Goal: Information Seeking & Learning: Learn about a topic

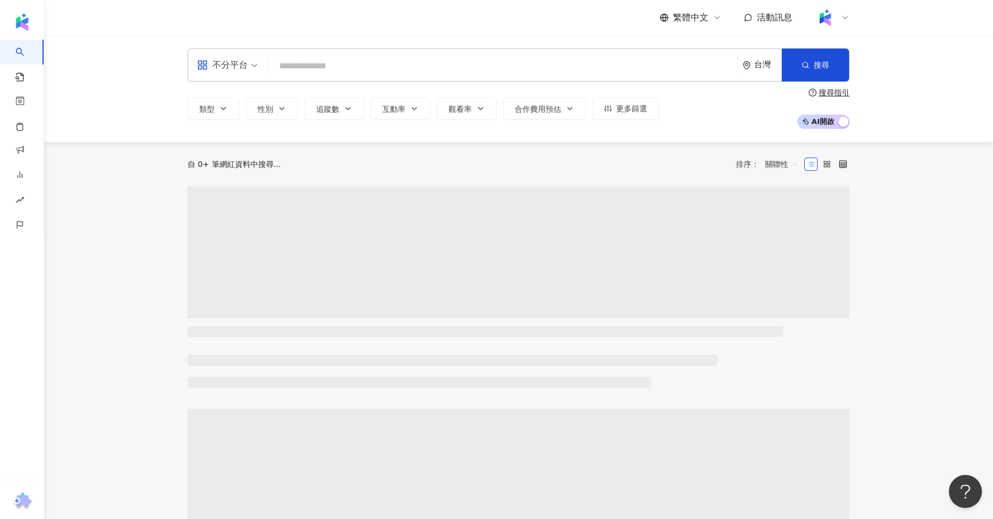
click at [249, 68] on span "不分平台" at bounding box center [227, 65] width 61 height 18
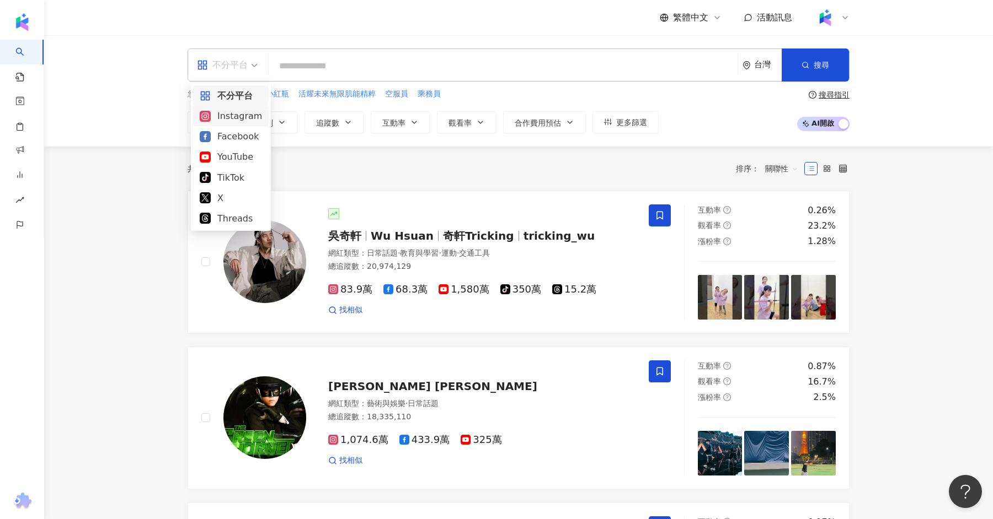
click at [225, 114] on div "Instagram" at bounding box center [231, 116] width 62 height 14
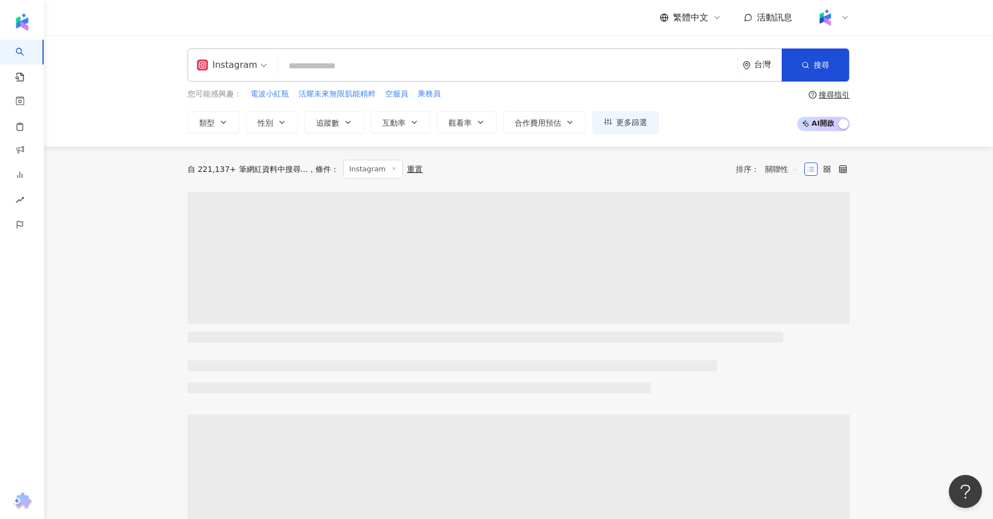
click at [300, 63] on input "search" at bounding box center [507, 66] width 450 height 21
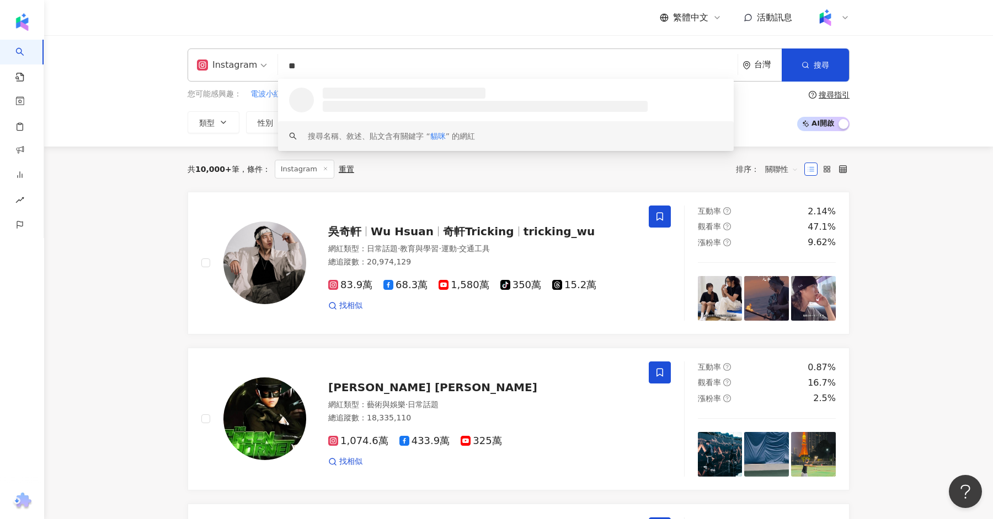
type input "**"
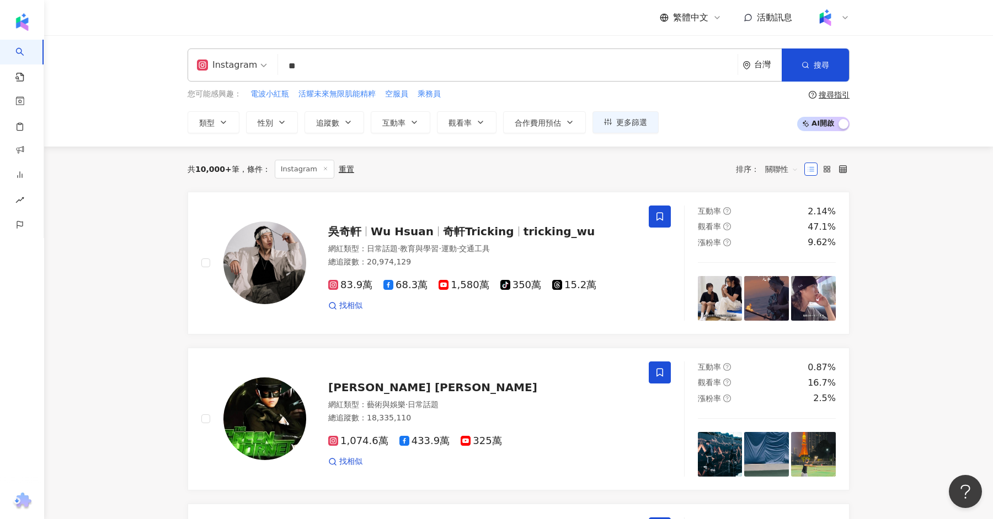
click at [403, 126] on span "互動率" at bounding box center [393, 123] width 23 height 9
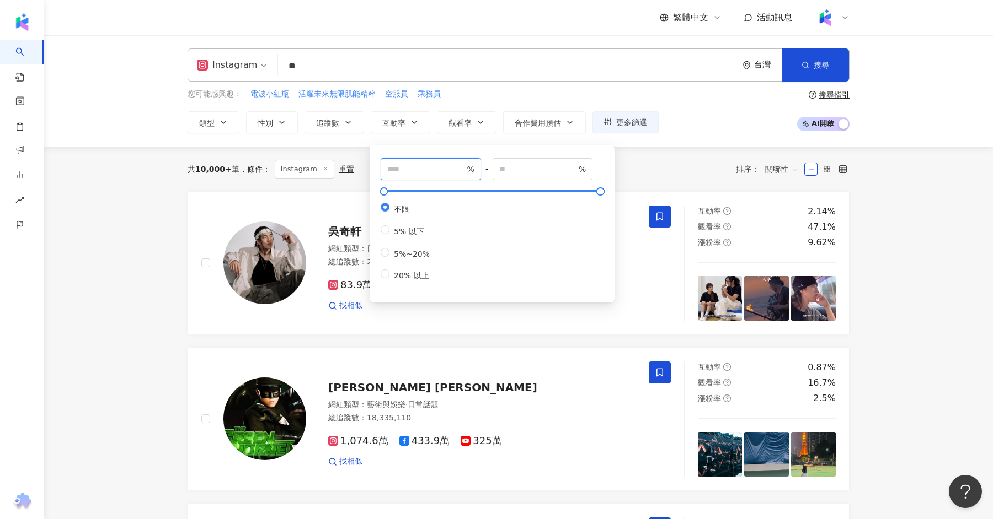
click at [426, 170] on input "number" at bounding box center [425, 169] width 77 height 12
type input "*"
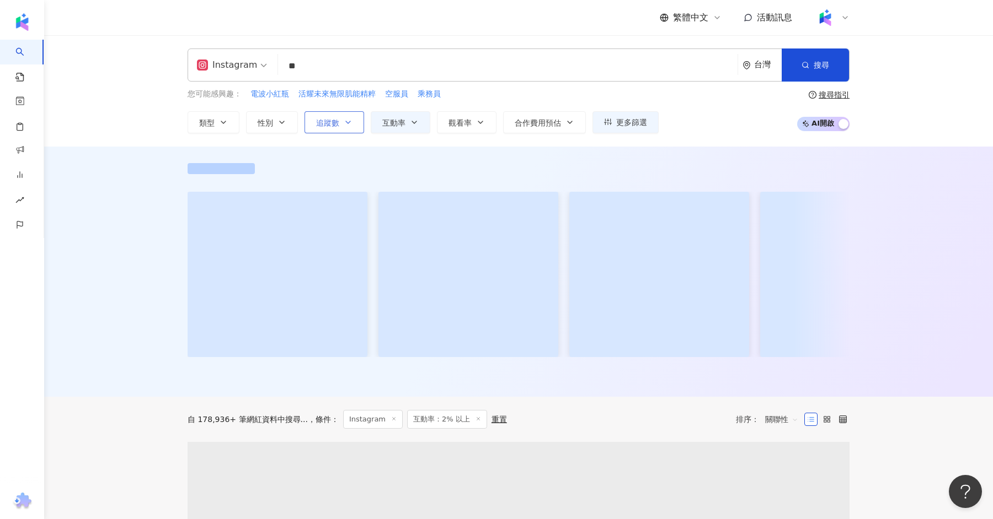
click at [318, 119] on span "追蹤數" at bounding box center [327, 123] width 23 height 9
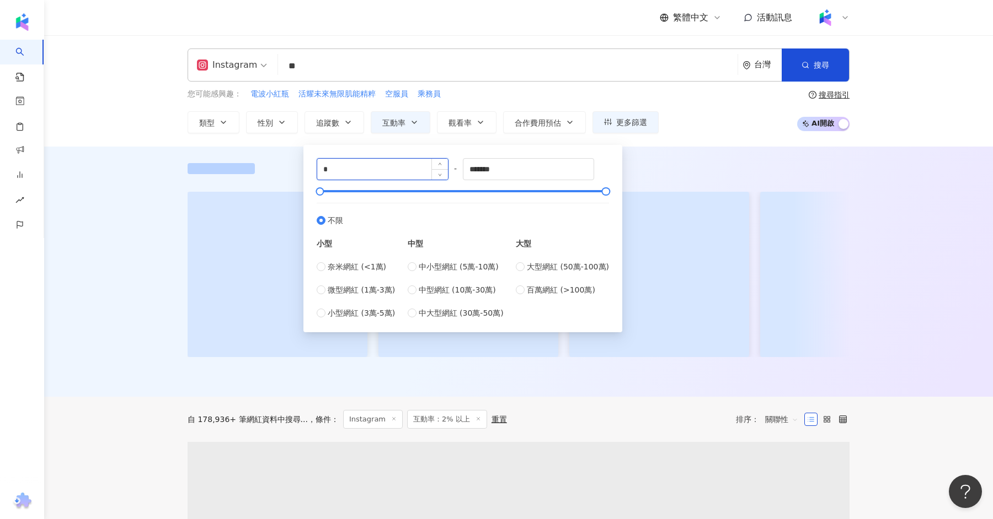
click at [337, 173] on input "*" at bounding box center [382, 169] width 131 height 21
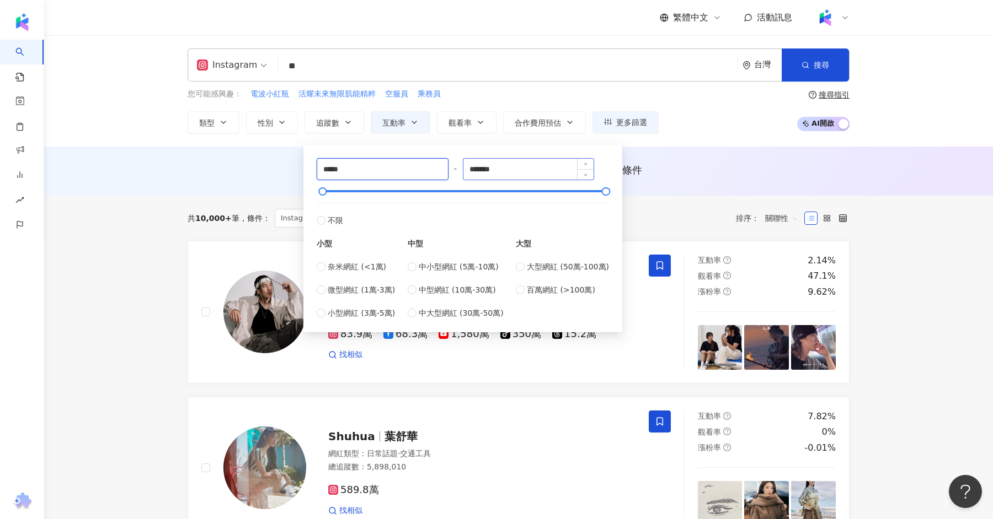
type input "*****"
click at [505, 171] on input "*******" at bounding box center [528, 169] width 131 height 21
type input "*****"
click at [192, 219] on div "共 10,000+ 筆" at bounding box center [213, 218] width 52 height 9
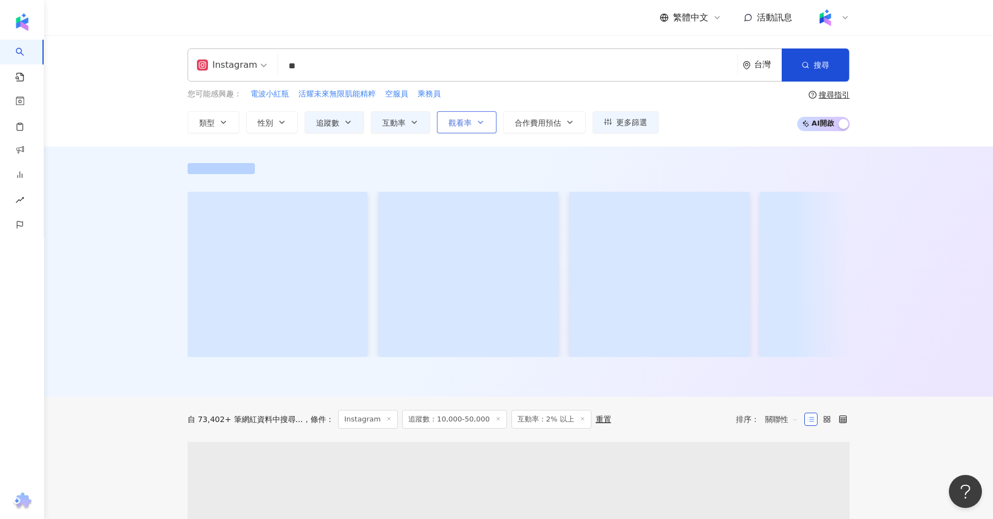
click at [468, 113] on button "觀看率" at bounding box center [467, 122] width 60 height 22
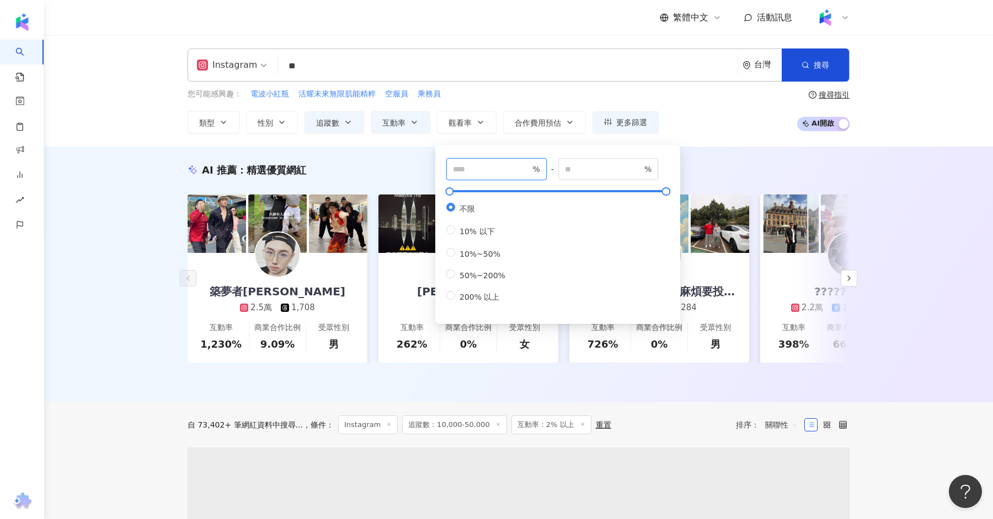
click at [479, 164] on input "number" at bounding box center [491, 169] width 77 height 12
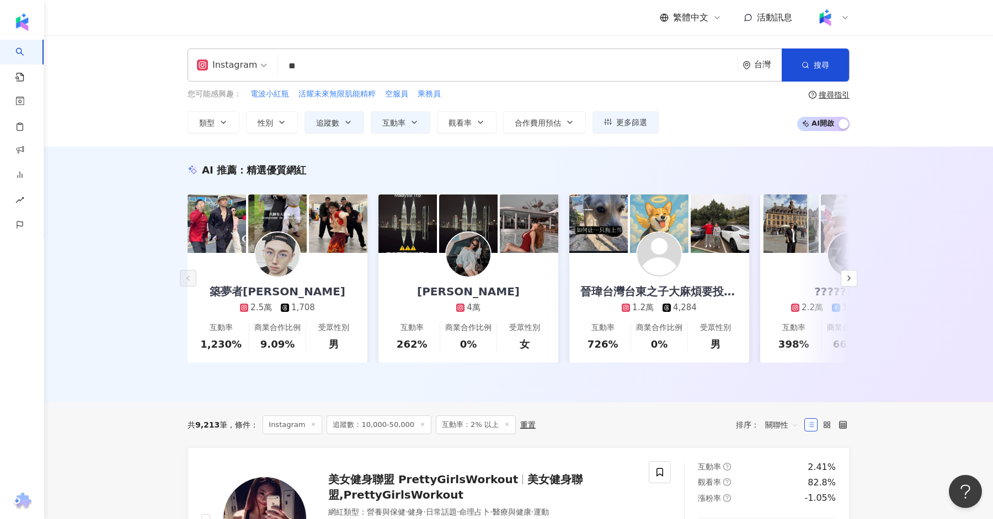
click at [114, 215] on div "AI 推薦 ： 精選優質網紅 築夢者杰哥 2.5萬 1,708 互動率 1,230% 商業合作比例 9.09% 受眾性別 男 方妍兒 4萬 互動率 262% …" at bounding box center [518, 275] width 948 height 256
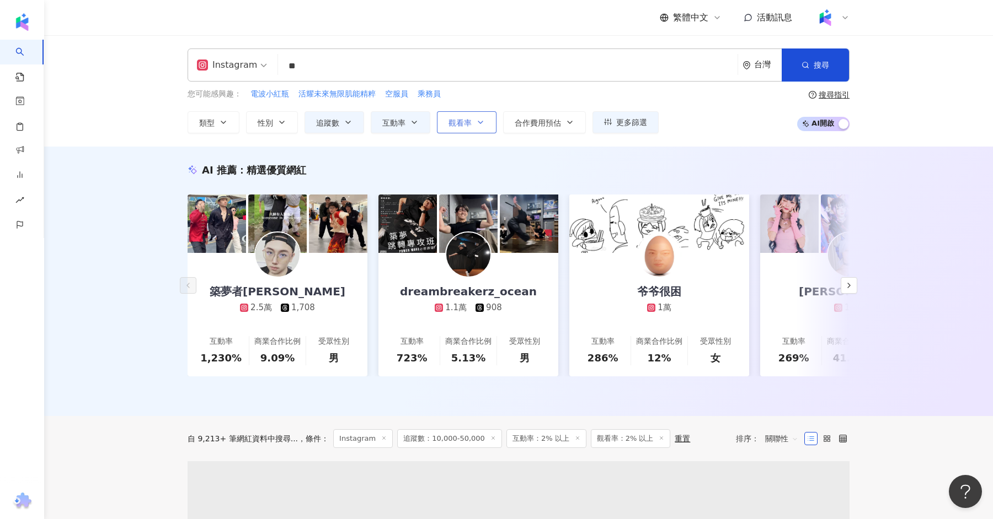
click at [471, 126] on button "觀看率" at bounding box center [467, 122] width 60 height 22
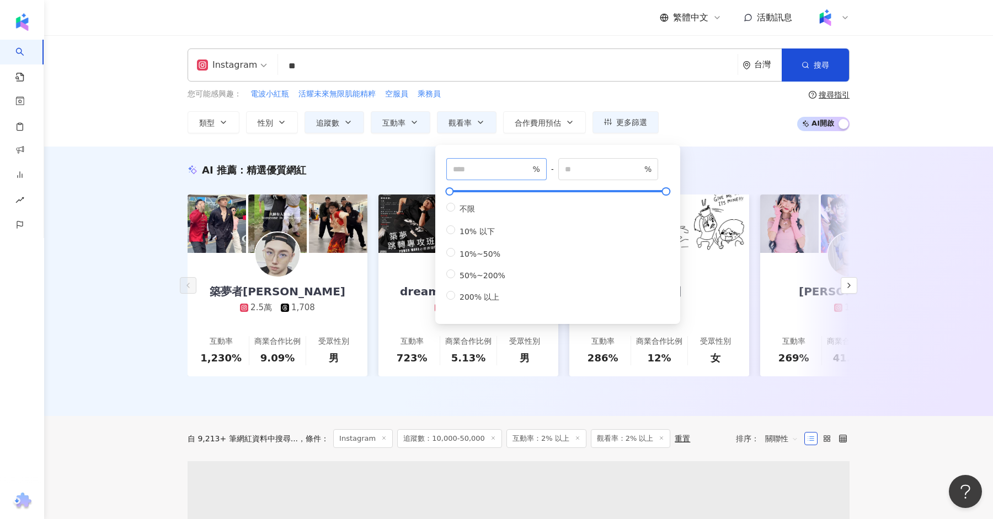
click at [476, 161] on span "* %" at bounding box center [496, 169] width 100 height 22
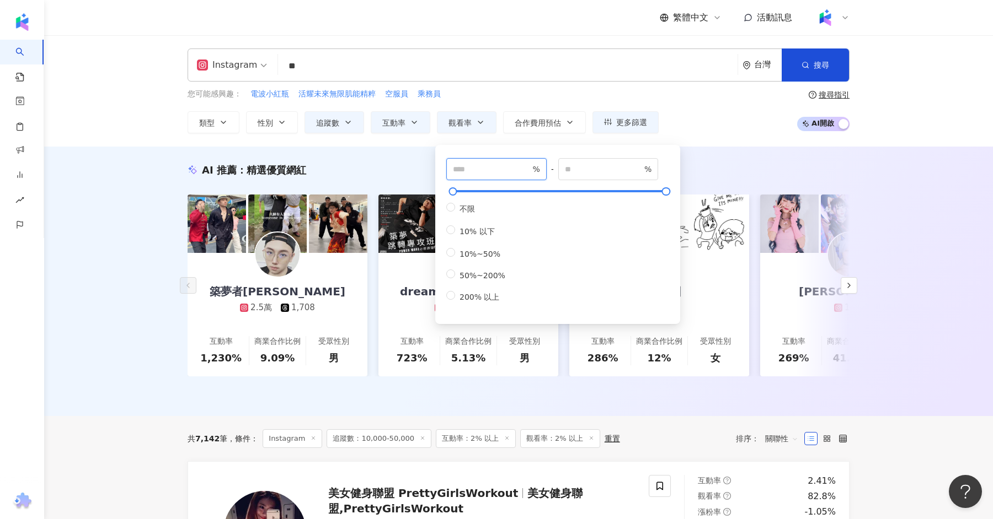
type input "***"
click at [111, 258] on div "AI 推薦 ： 精選優質網紅 築夢者杰哥 2.5萬 1,708 互動率 1,230% 商業合作比例 9.09% 受眾性別 男 dreambreakerz_oc…" at bounding box center [518, 282] width 948 height 270
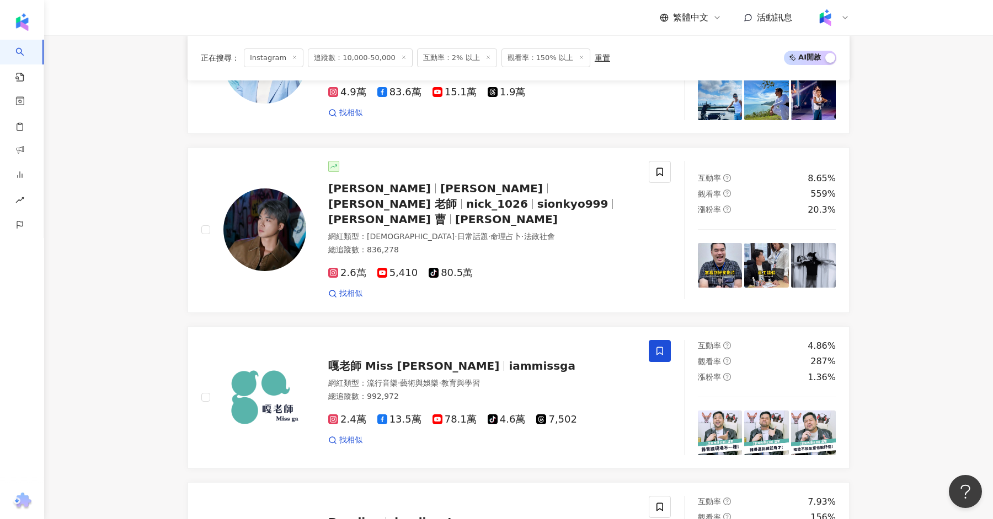
scroll to position [472, 0]
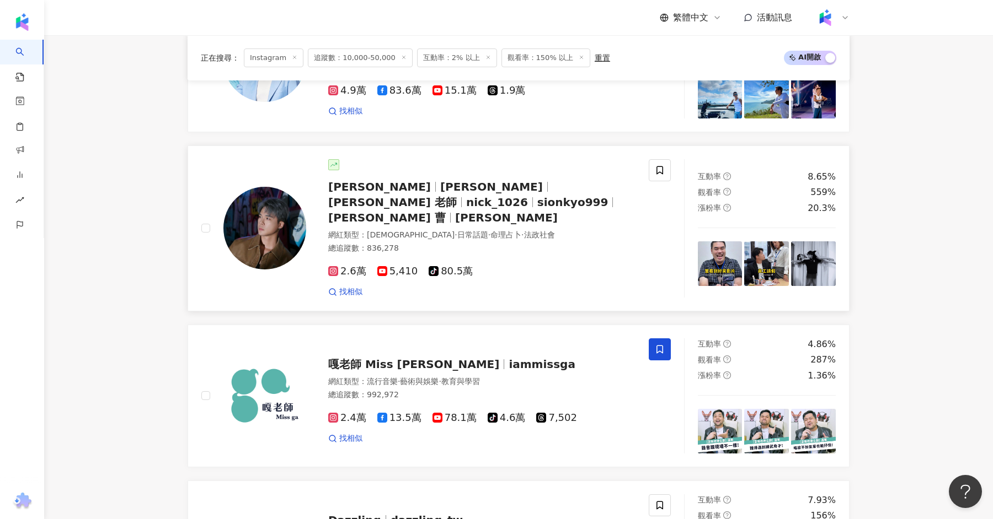
click at [374, 191] on div "曹尼克 Nick Nick 老師 nick_1026 sionkyo999 Nick 曹 Nick Cao" at bounding box center [481, 202] width 307 height 46
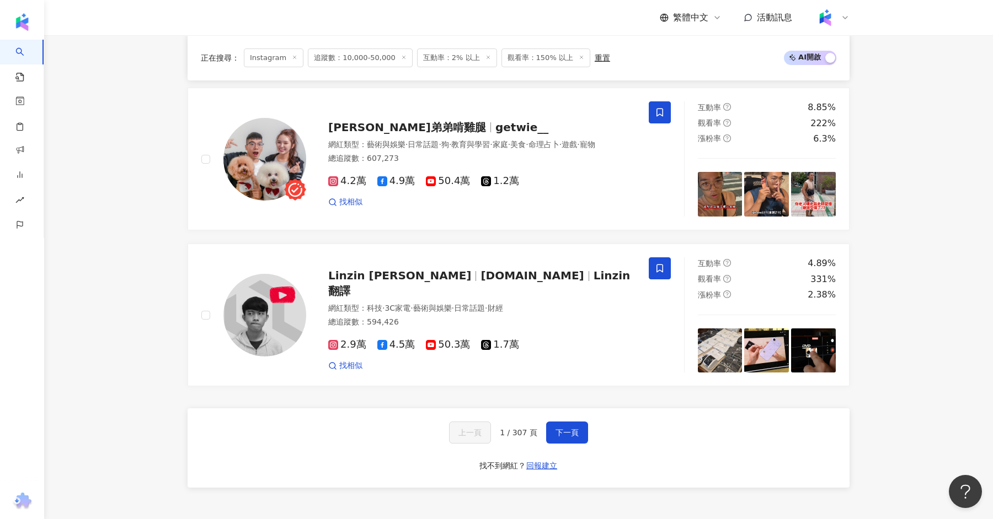
scroll to position [2053, 0]
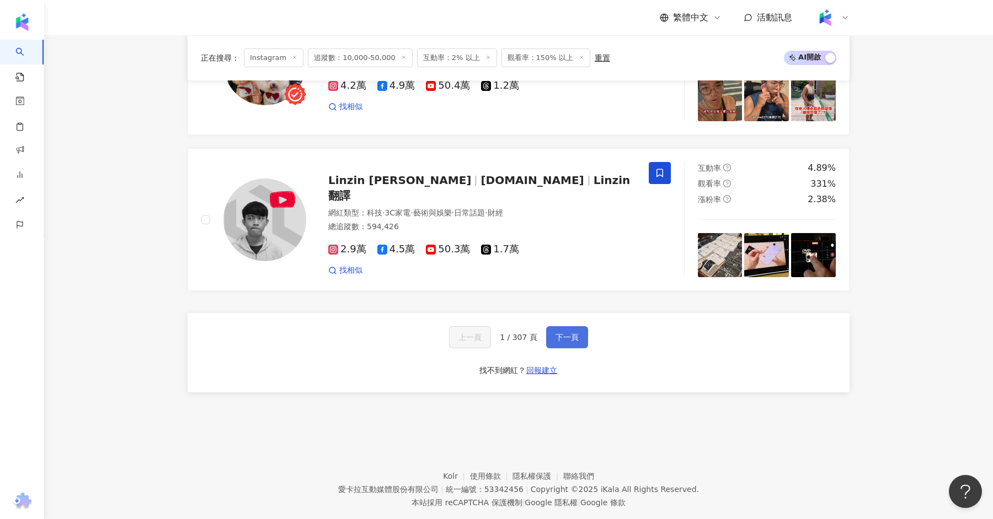
click at [557, 326] on button "下一頁" at bounding box center [567, 337] width 42 height 22
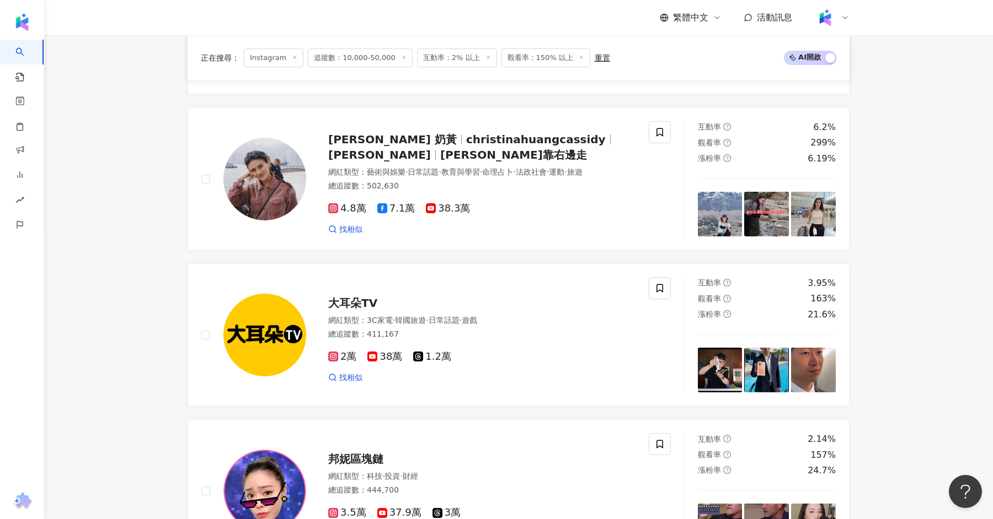
scroll to position [1121, 0]
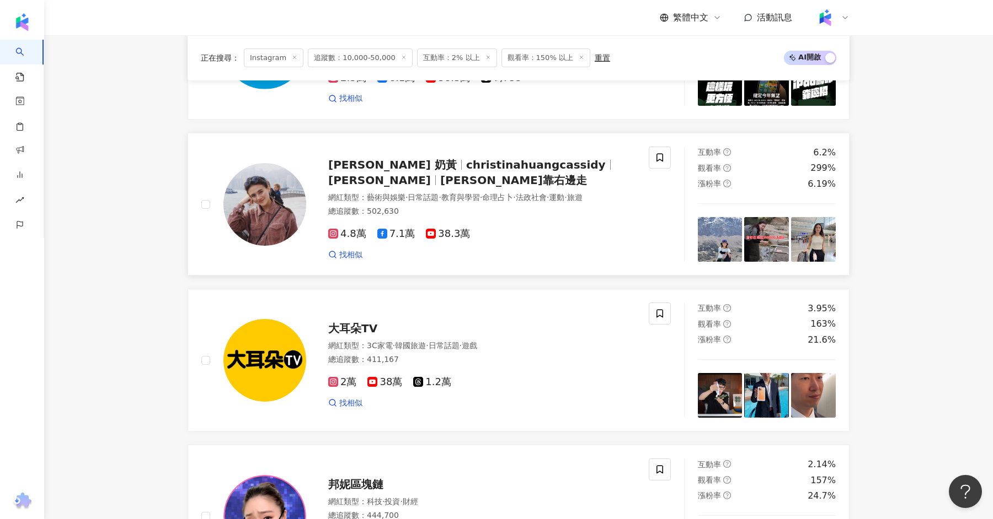
click at [540, 206] on div "總追蹤數 ： 502,630" at bounding box center [481, 211] width 307 height 11
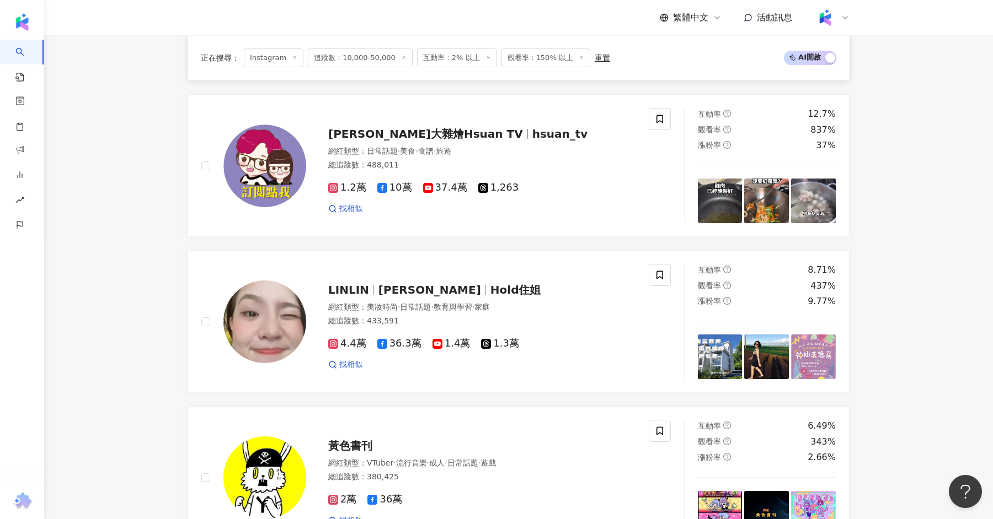
scroll to position [2045, 0]
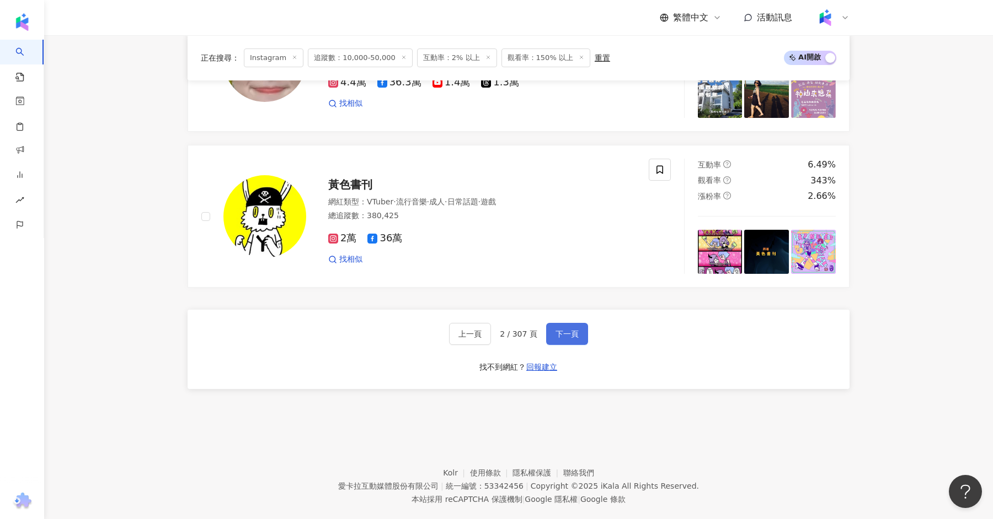
click at [548, 323] on button "下一頁" at bounding box center [567, 334] width 42 height 22
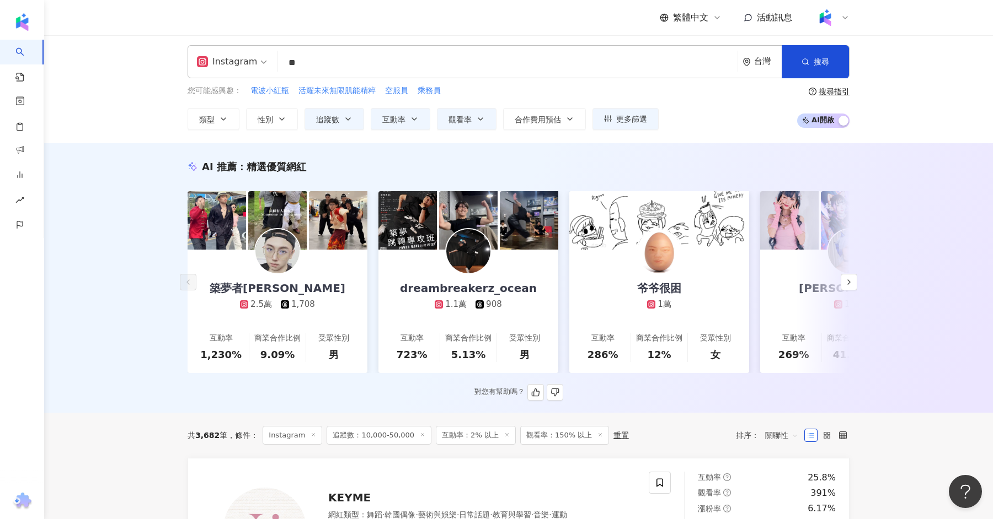
scroll to position [0, 0]
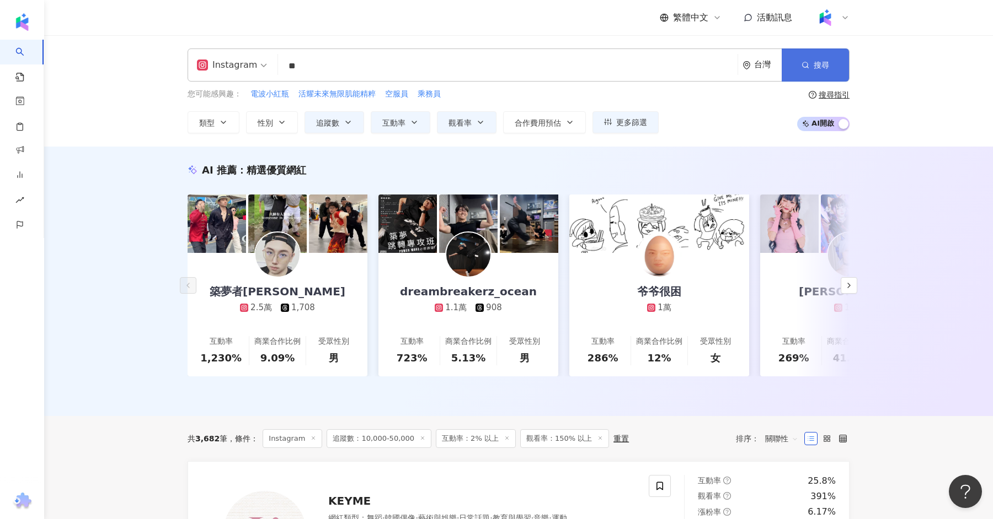
click at [810, 62] on button "搜尋" at bounding box center [814, 65] width 67 height 33
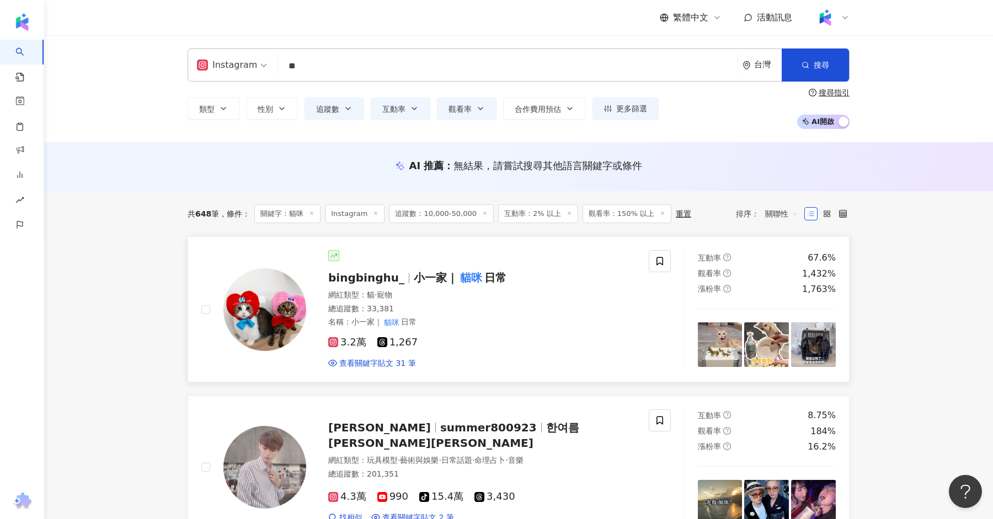
scroll to position [31, 0]
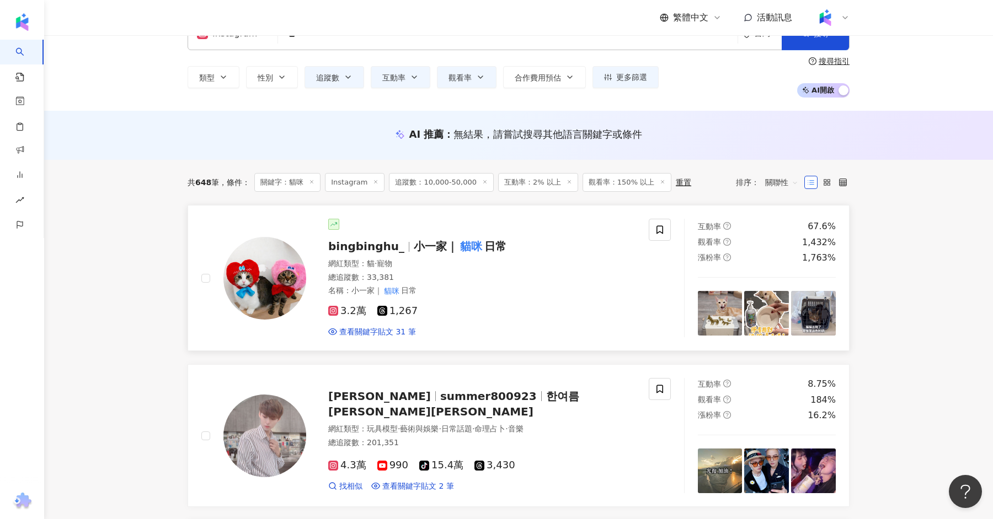
click at [465, 240] on mark "貓咪" at bounding box center [471, 247] width 26 height 18
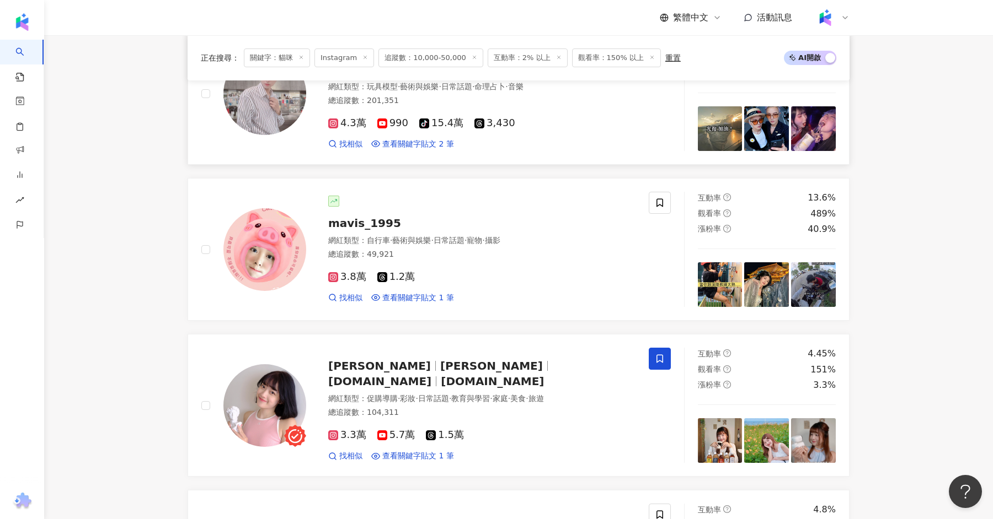
scroll to position [384, 0]
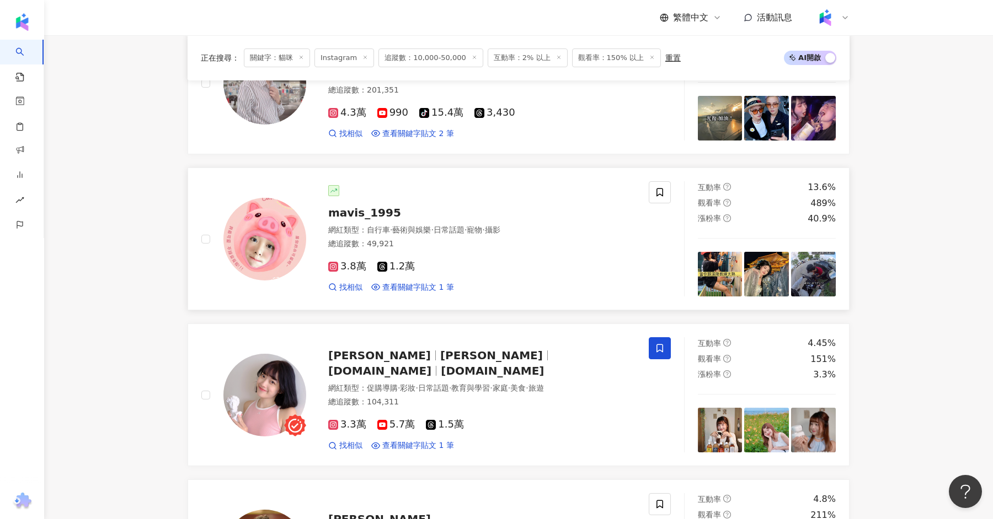
click at [379, 205] on div "mavis_1995" at bounding box center [481, 212] width 307 height 15
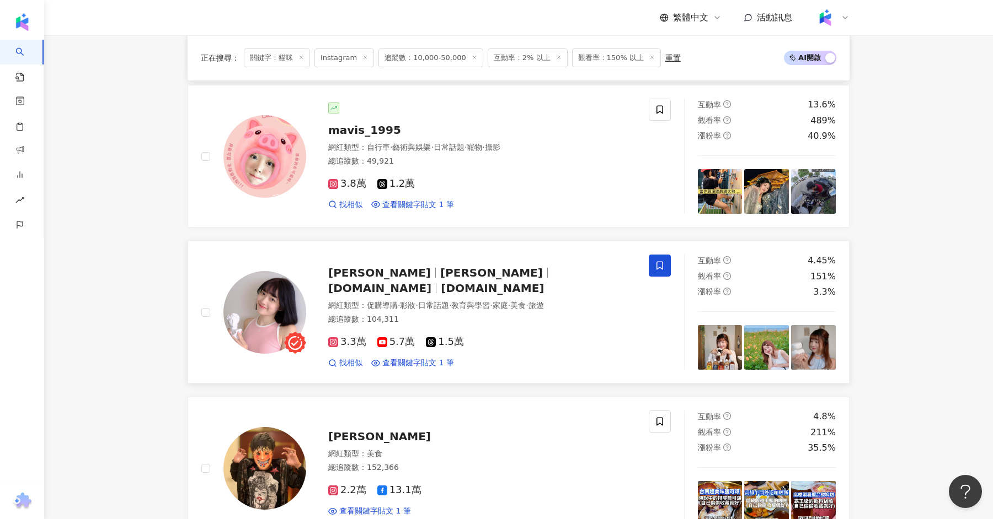
scroll to position [480, 0]
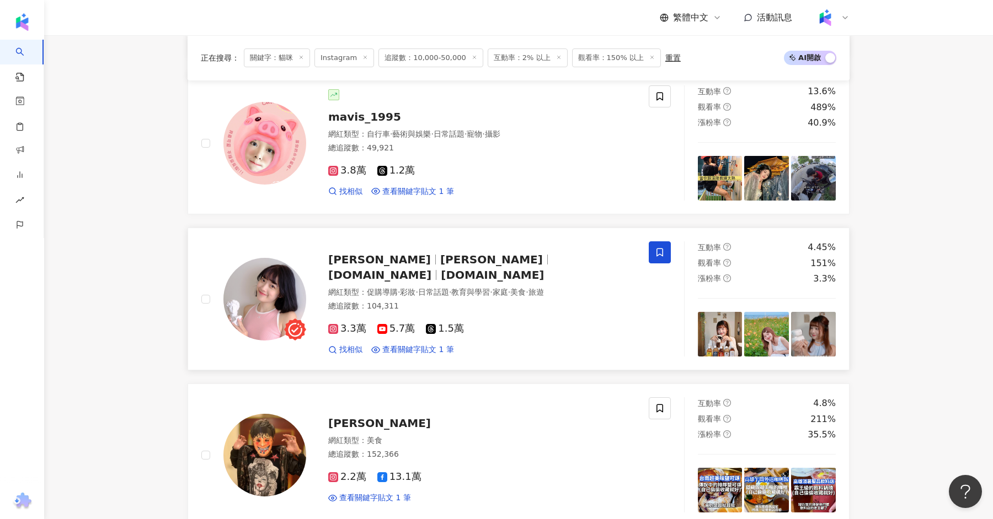
click at [427, 269] on span "enqi.er" at bounding box center [379, 275] width 103 height 13
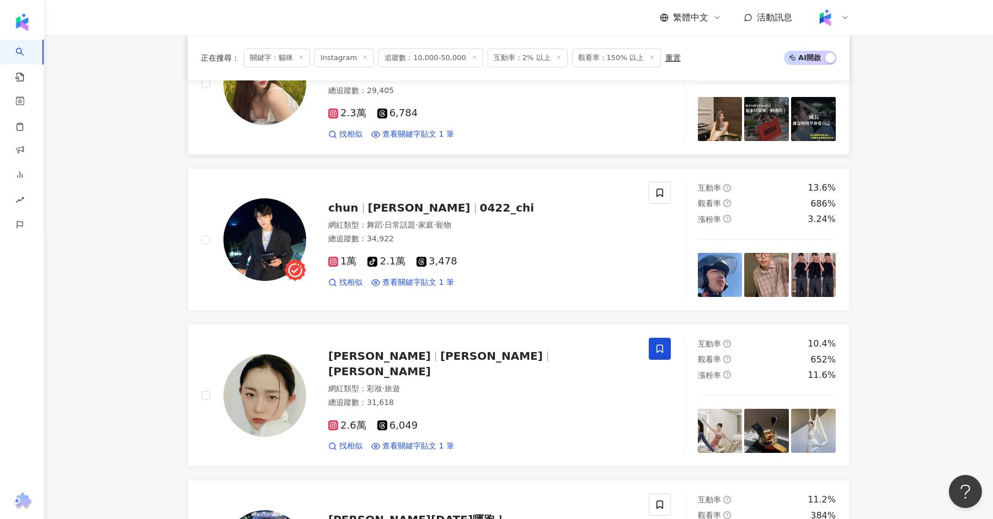
scroll to position [1173, 0]
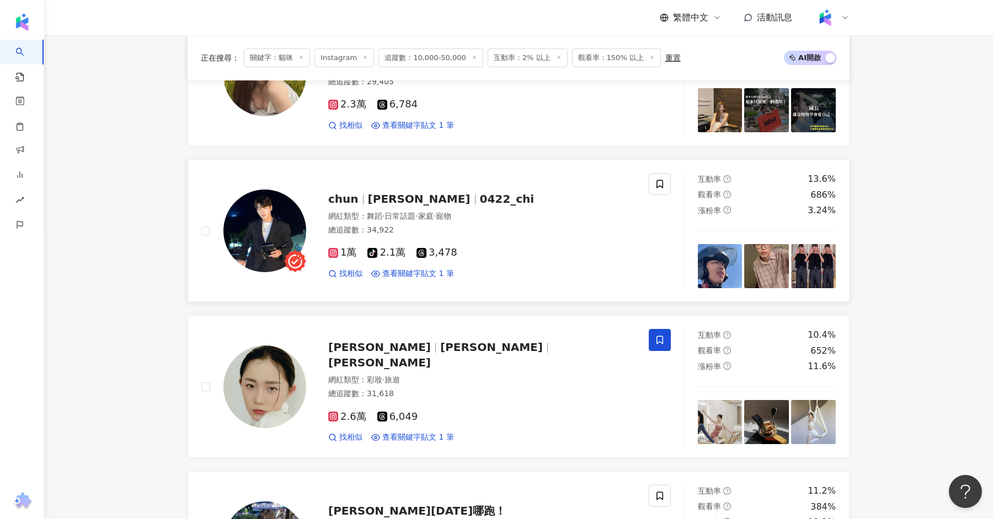
click at [480, 197] on span "0422_chi" at bounding box center [507, 198] width 55 height 13
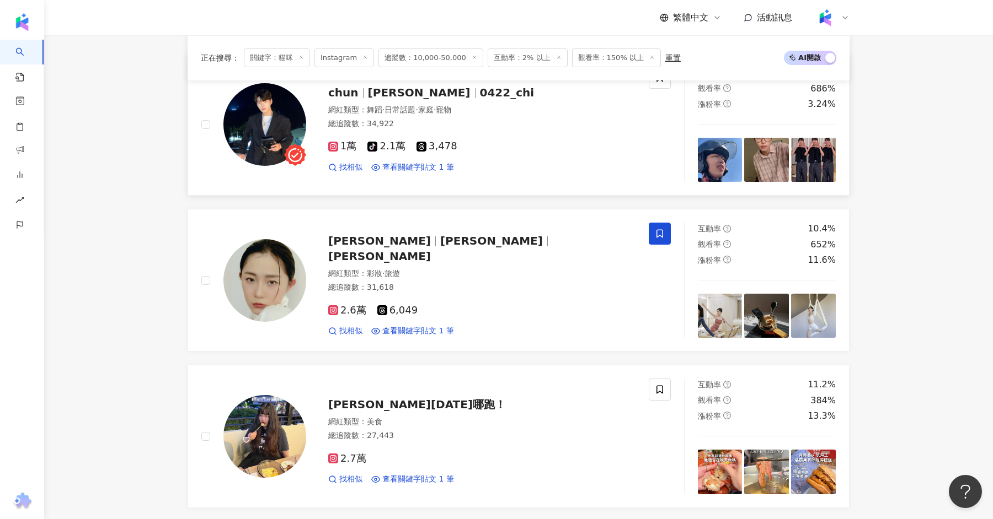
scroll to position [1296, 0]
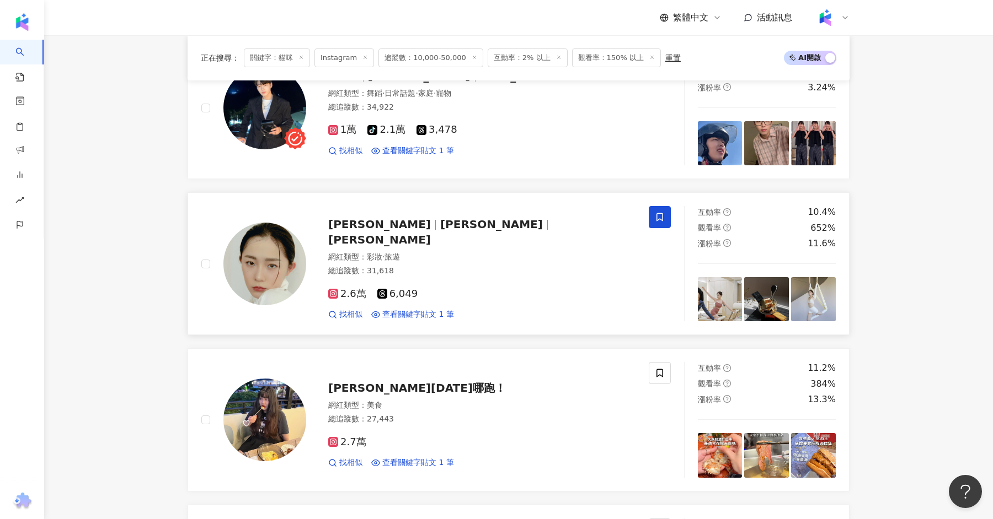
click at [431, 233] on span "chrisanne_tai" at bounding box center [379, 239] width 103 height 13
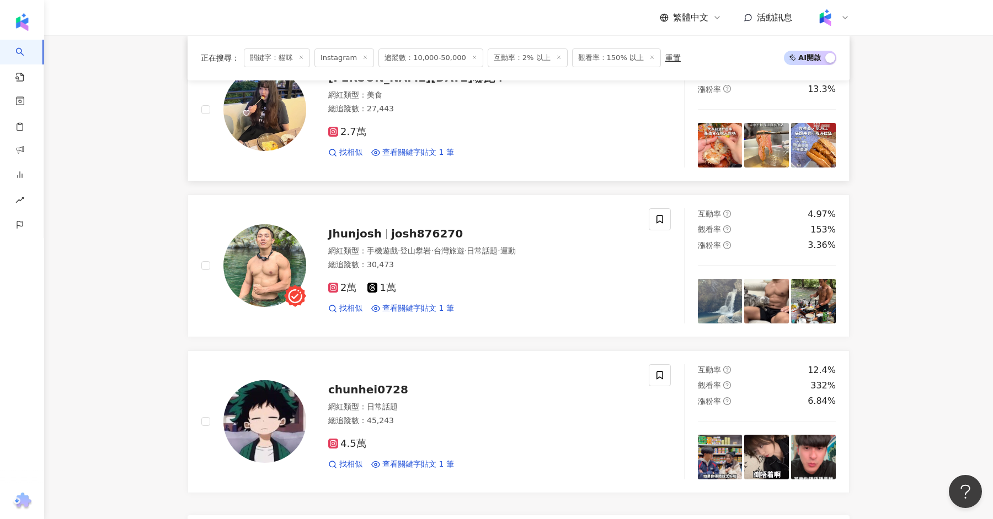
scroll to position [1630, 0]
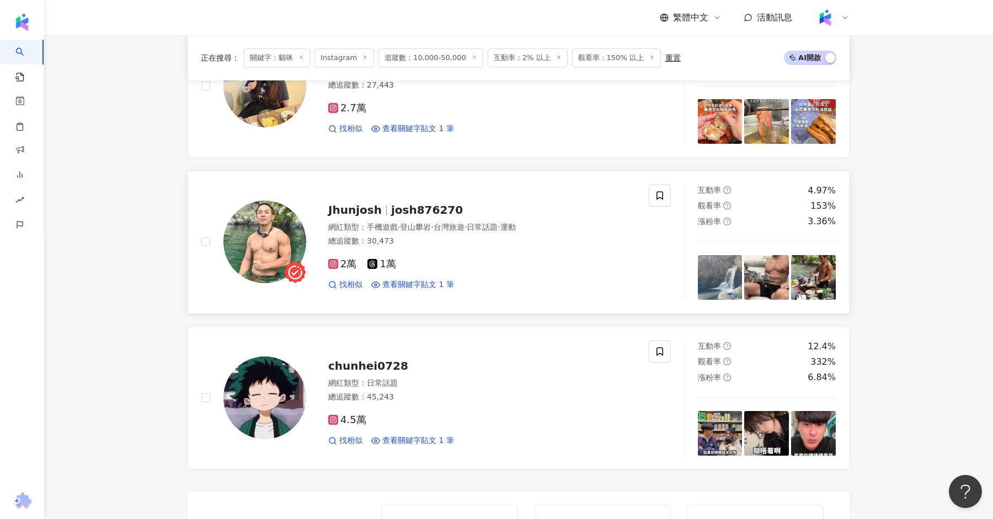
click at [428, 203] on span "josh876270" at bounding box center [427, 209] width 72 height 13
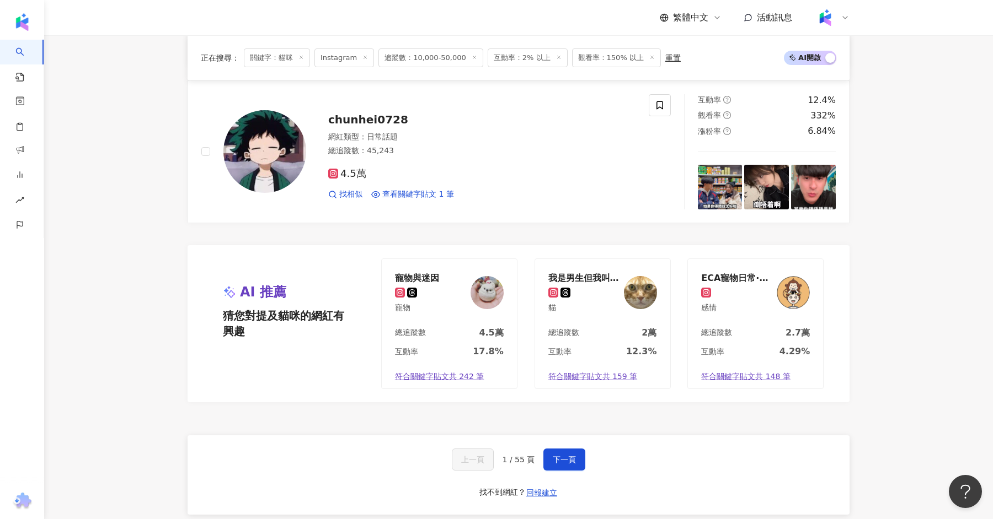
scroll to position [1916, 0]
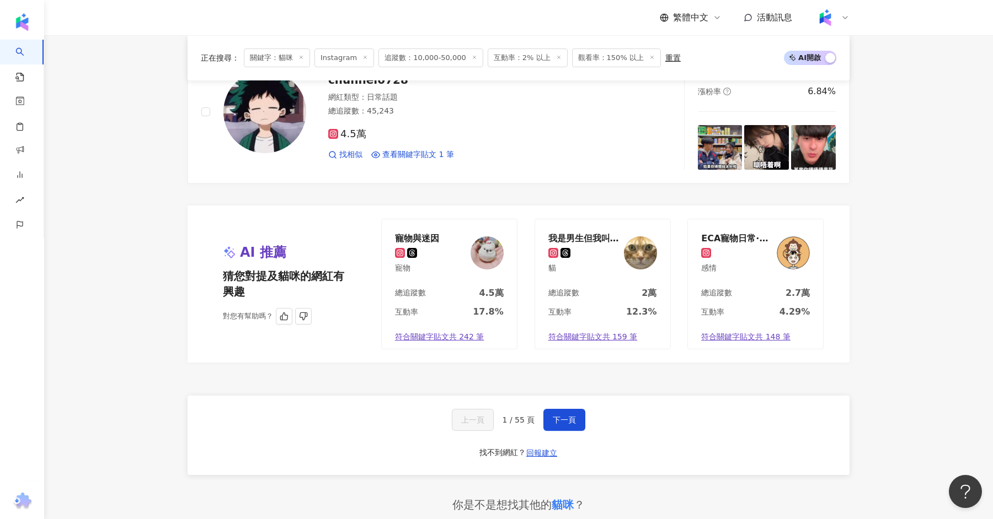
click at [556, 416] on span "下一頁" at bounding box center [563, 420] width 23 height 9
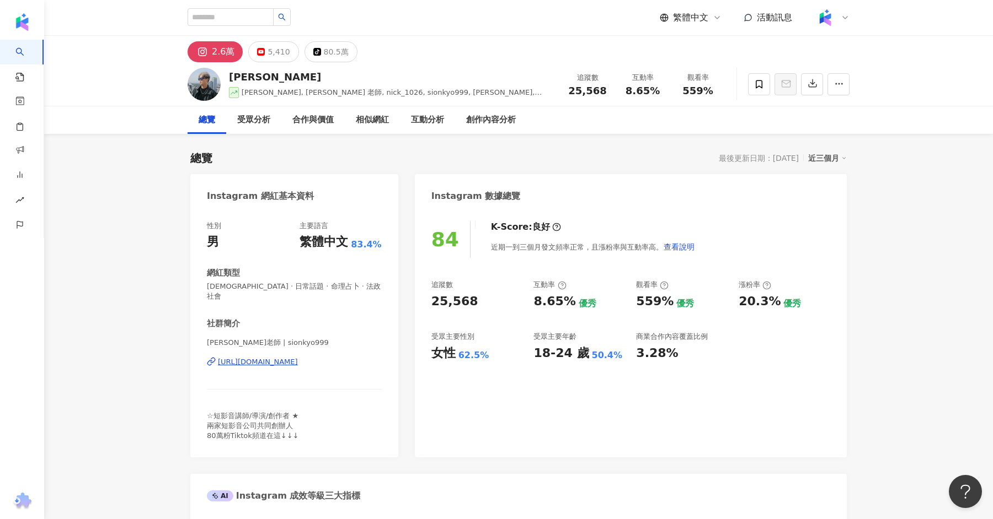
click at [320, 346] on div "Nick老師 | sionkyo999 https://www.instagram.com/sionkyo999/" at bounding box center [294, 370] width 175 height 65
click at [298, 357] on div "https://www.instagram.com/sionkyo999/" at bounding box center [258, 362] width 80 height 10
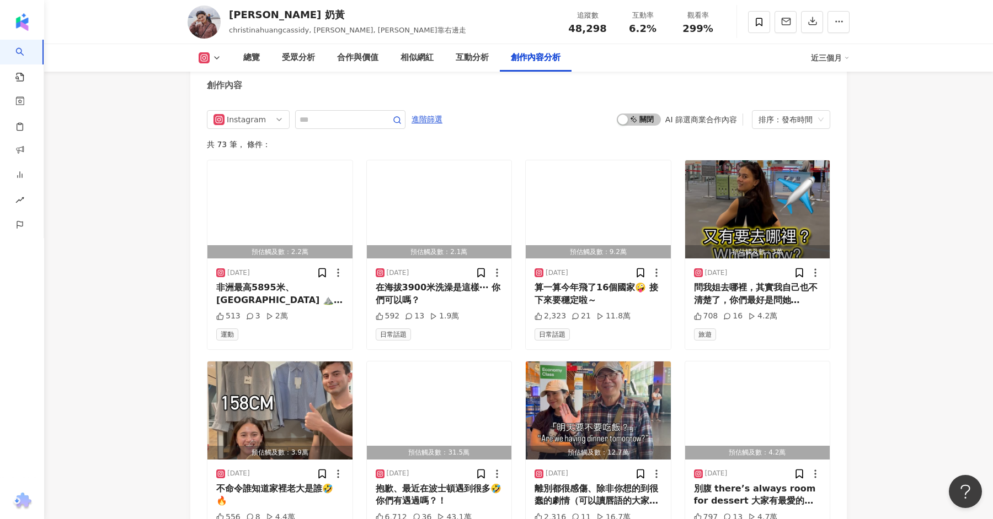
scroll to position [3384, 0]
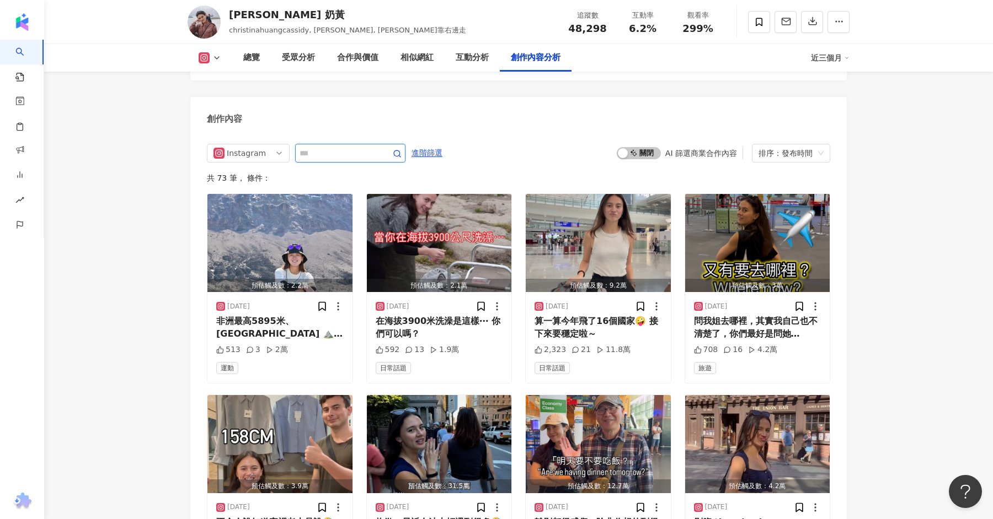
click at [356, 147] on input "text" at bounding box center [337, 153] width 77 height 13
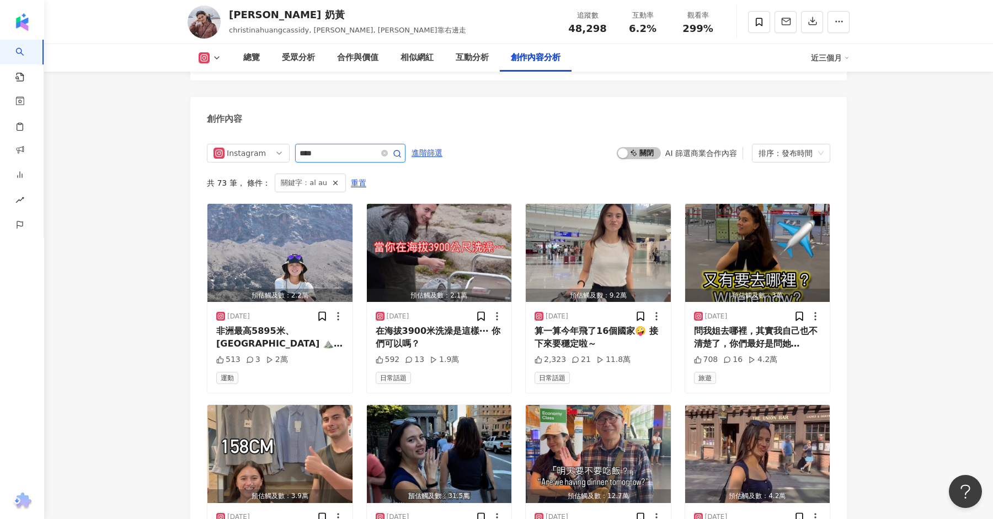
scroll to position [3360, 0]
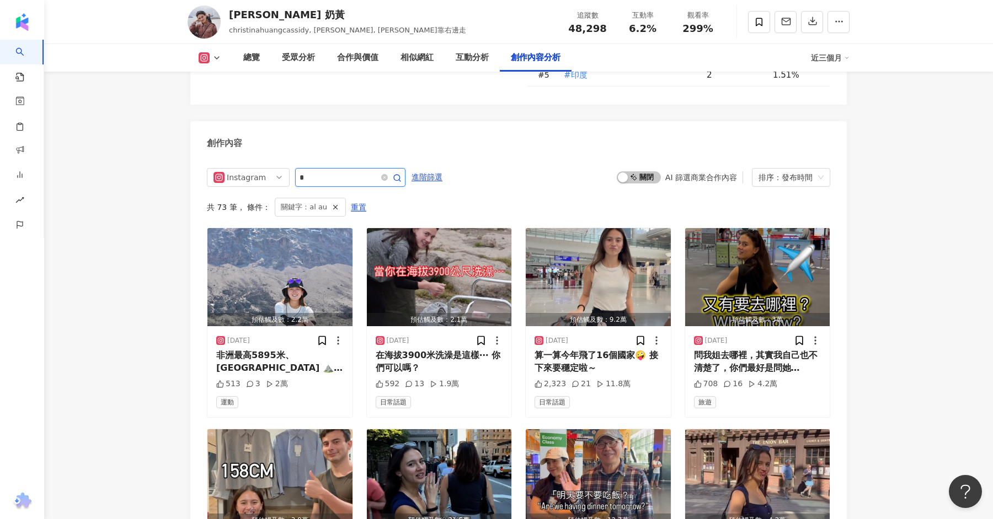
type input "*"
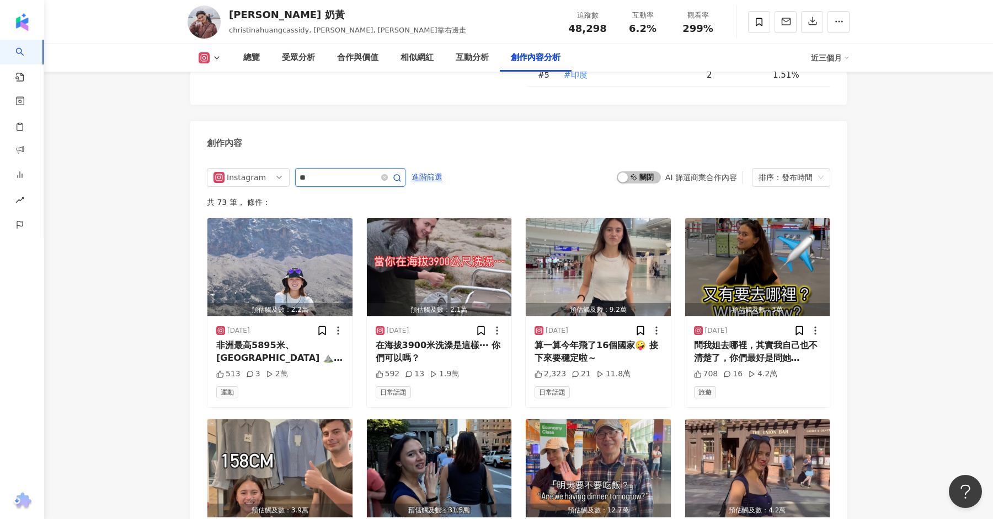
type input "**"
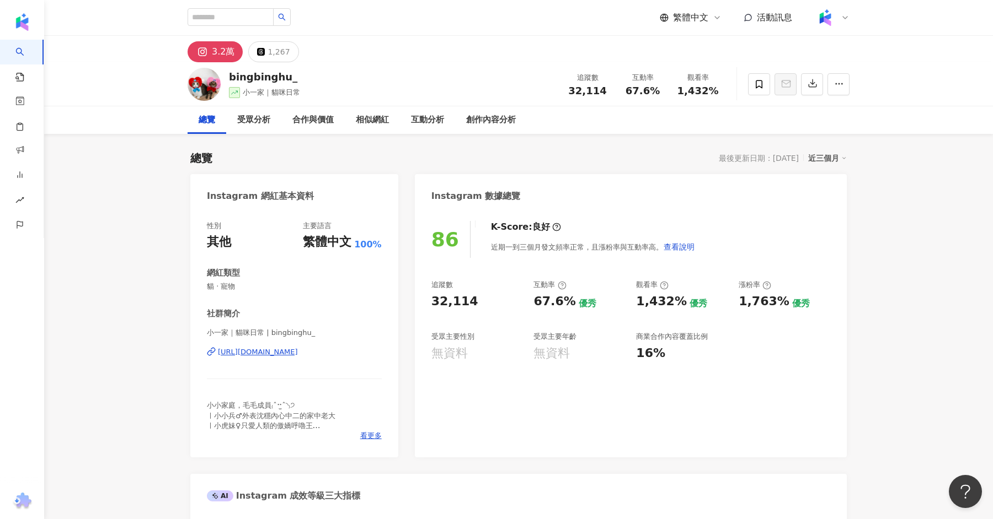
click at [270, 352] on div "https://www.instagram.com/bingbinghu_/" at bounding box center [258, 352] width 80 height 10
drag, startPoint x: 291, startPoint y: 79, endPoint x: 232, endPoint y: 77, distance: 59.6
click at [231, 77] on div "bingbinghu_" at bounding box center [264, 77] width 71 height 14
copy div "bingbinghu_"
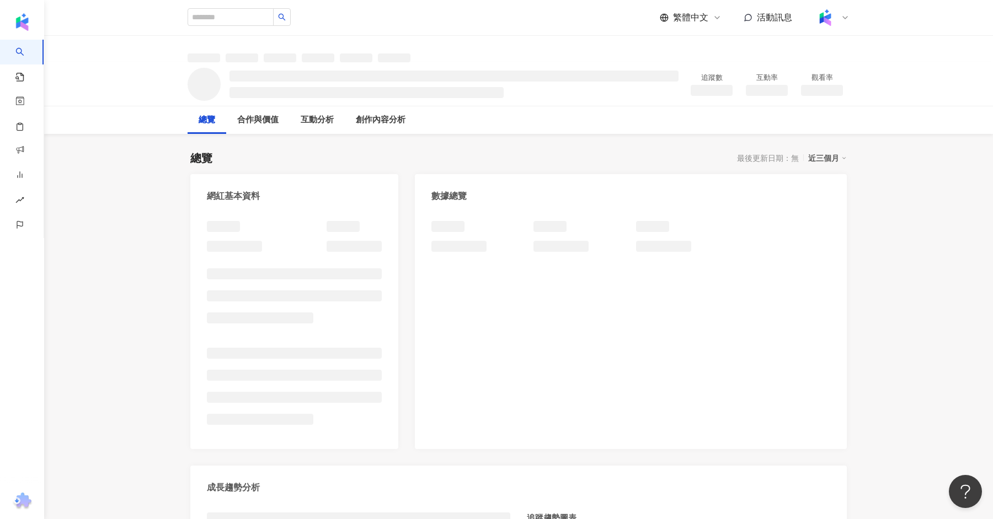
scroll to position [167, 0]
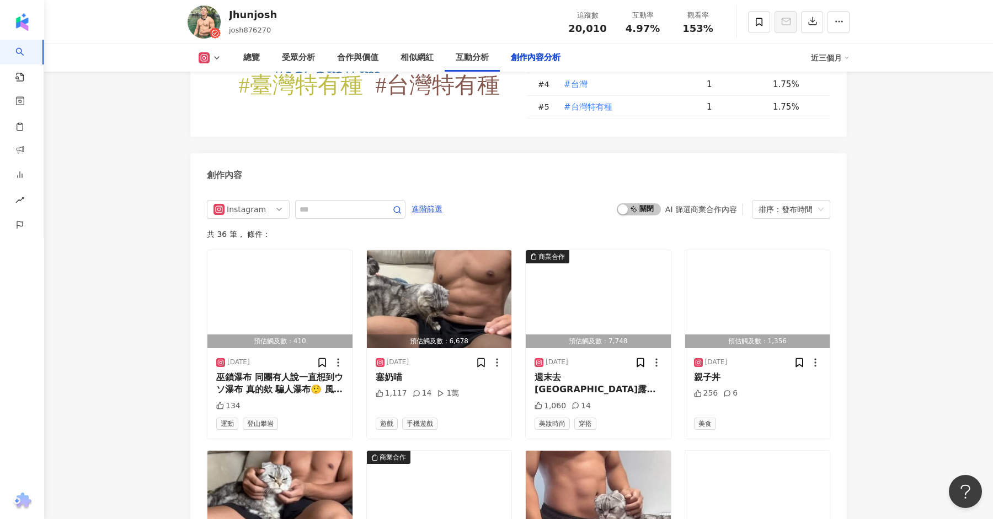
scroll to position [3245, 0]
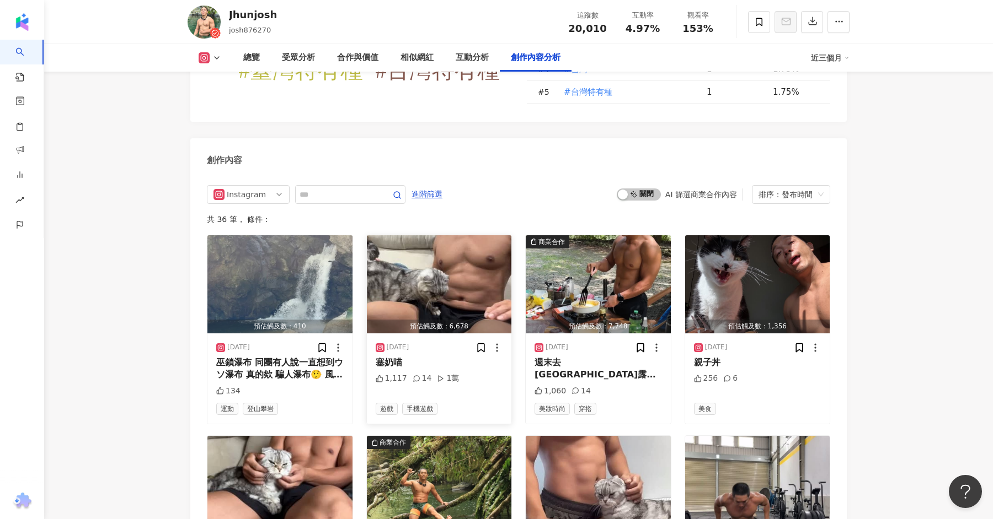
click at [432, 258] on img "button" at bounding box center [439, 284] width 145 height 98
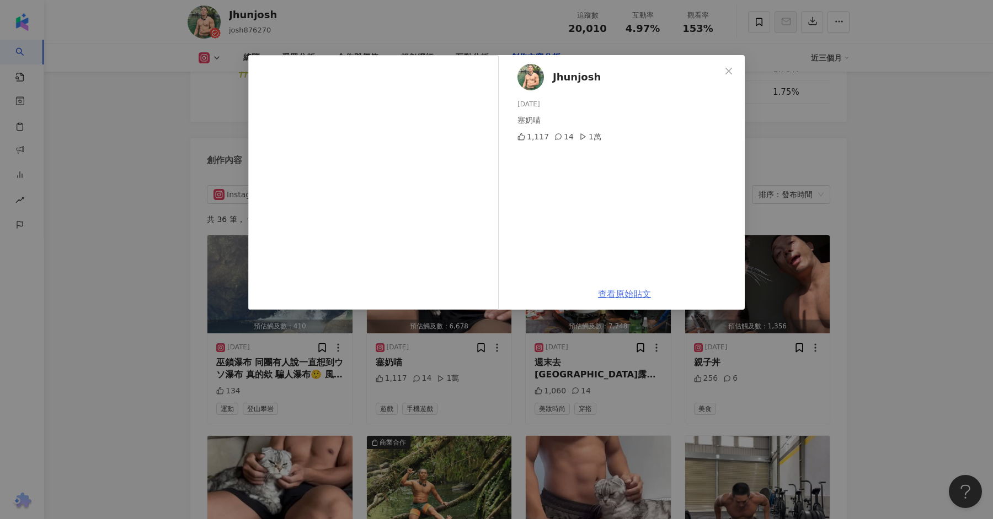
click at [605, 292] on link "查看原始貼文" at bounding box center [624, 294] width 53 height 10
